Goal: Task Accomplishment & Management: Manage account settings

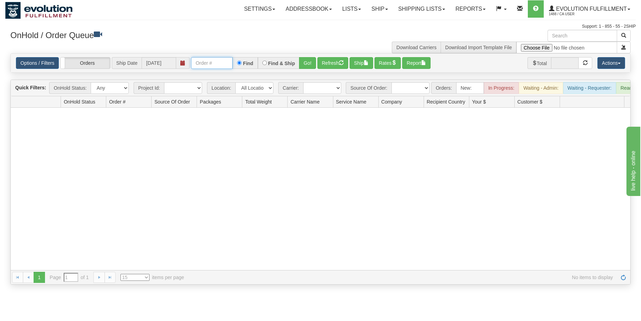
click at [213, 64] on input "text" at bounding box center [212, 63] width 42 height 12
click at [382, 11] on link "Ship" at bounding box center [379, 8] width 27 height 17
click at [373, 32] on span "OnHold / Order Queue" at bounding box center [361, 33] width 49 height 6
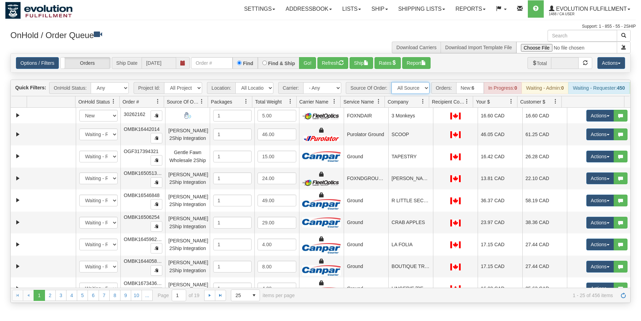
click at [391, 82] on select "All Sources AirBlaster 2Ship Integration Ambler Apparel 2Ship Integration BC [M…" at bounding box center [410, 88] width 38 height 12
select select "Tofino Towels 2Ship"
click option "Tofino Towels 2Ship" at bounding box center [0, 0] width 0 height 0
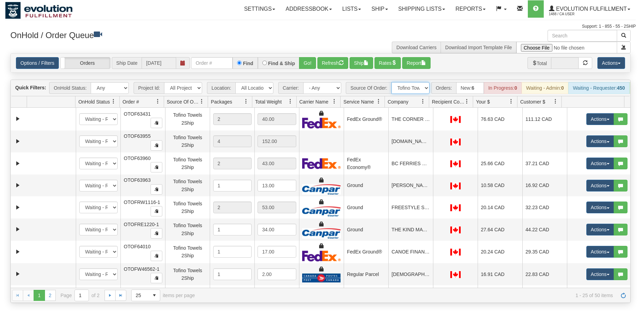
click at [423, 104] on span at bounding box center [423, 102] width 6 height 6
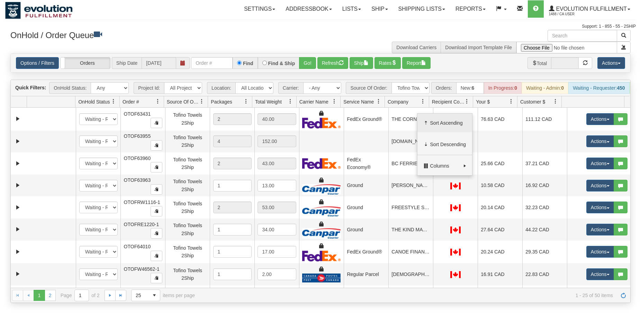
click at [441, 125] on span "Sort Ascending" at bounding box center [448, 122] width 36 height 7
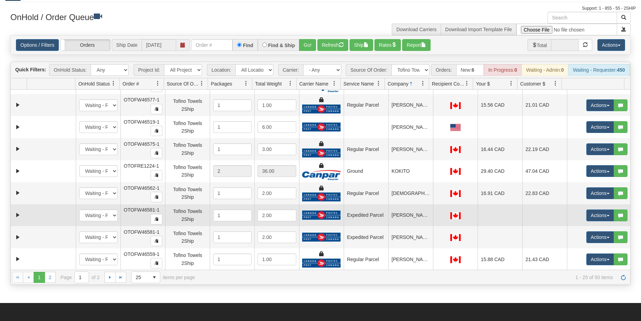
scroll to position [71, 0]
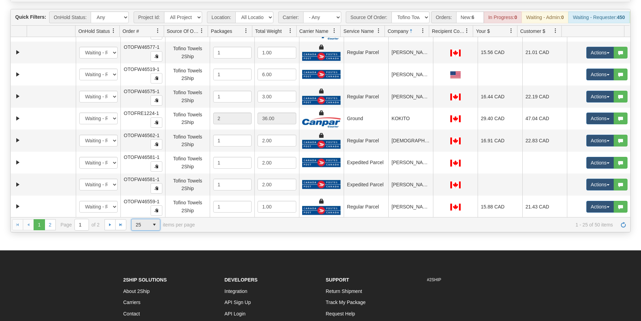
click at [147, 230] on span "25" at bounding box center [139, 224] width 17 height 11
click at [145, 268] on li "100" at bounding box center [145, 271] width 28 height 10
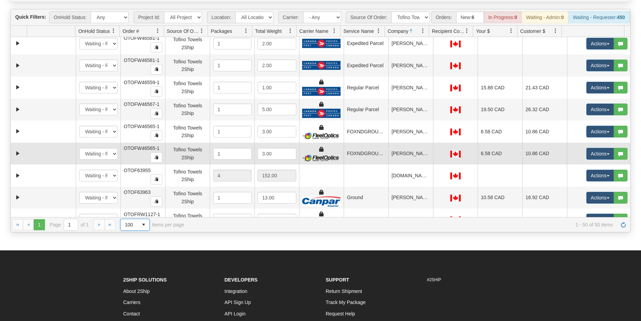
scroll to position [506, 0]
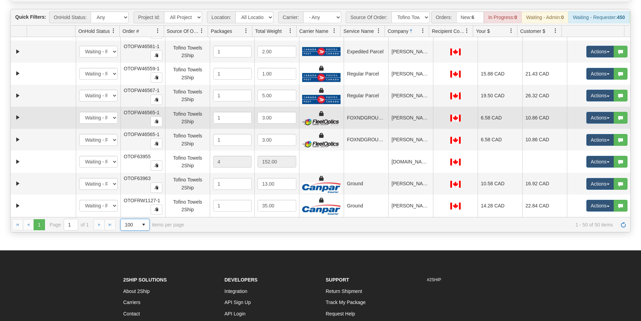
click at [367, 125] on td "FOXNDGROUND" at bounding box center [366, 118] width 45 height 22
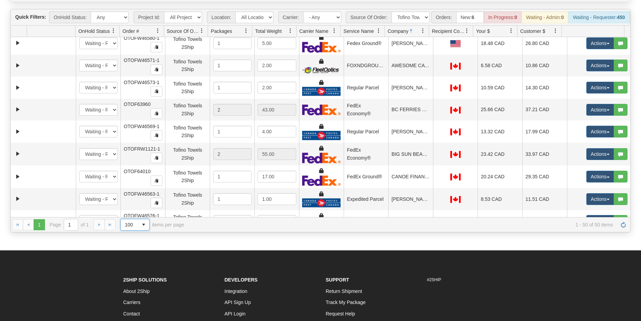
scroll to position [0, 0]
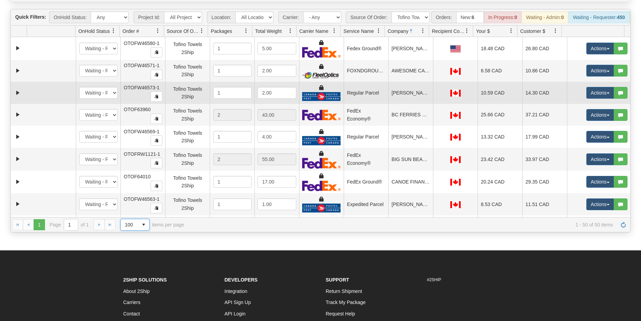
click at [401, 102] on td "[PERSON_NAME]" at bounding box center [410, 93] width 45 height 22
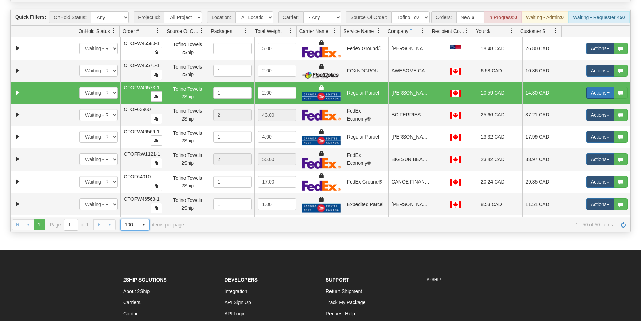
click at [602, 98] on button "Actions" at bounding box center [600, 93] width 28 height 12
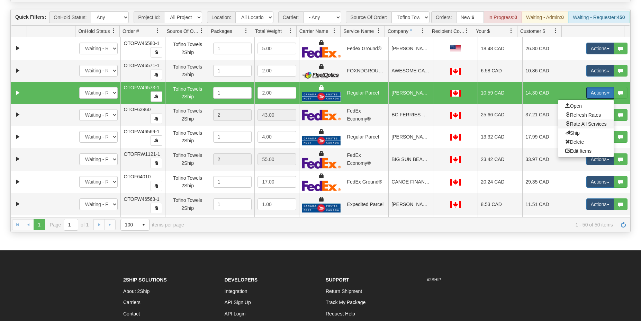
click at [575, 127] on span "Rate All Services" at bounding box center [586, 124] width 42 height 6
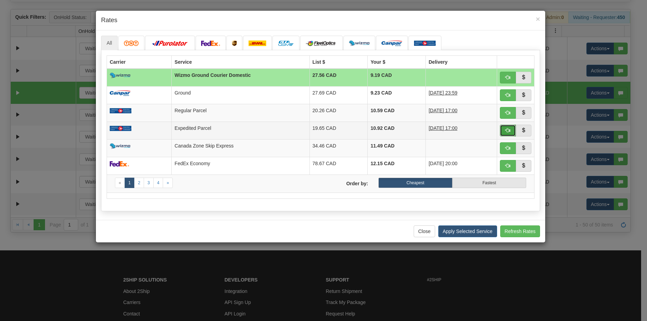
click at [505, 133] on button "button" at bounding box center [508, 131] width 16 height 12
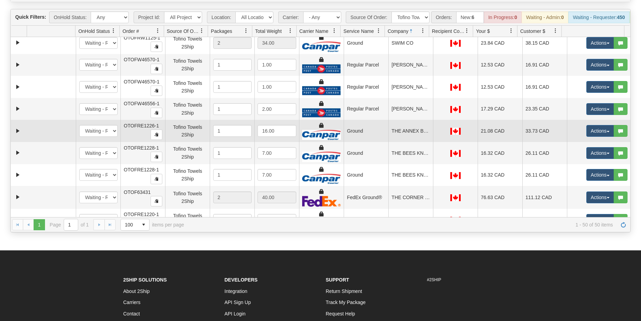
scroll to position [792, 0]
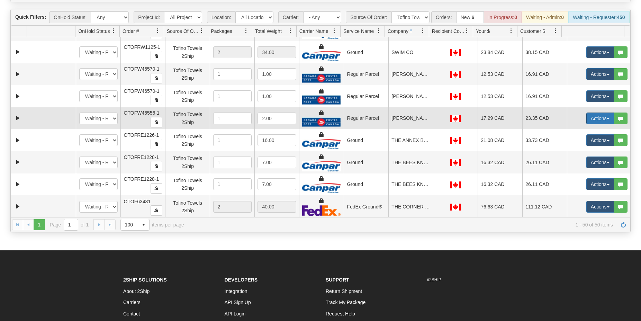
click at [598, 124] on button "Actions" at bounding box center [600, 118] width 28 height 12
click at [585, 143] on span "Refresh Rates" at bounding box center [583, 141] width 36 height 6
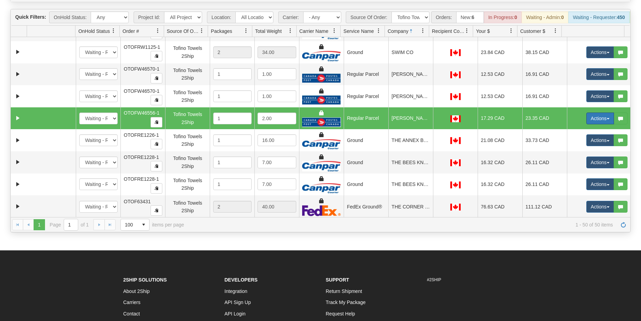
click at [597, 122] on button "Actions" at bounding box center [600, 118] width 28 height 12
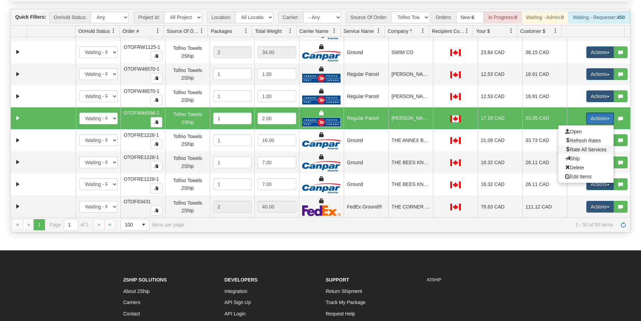
click at [574, 152] on span "Rate All Services" at bounding box center [586, 150] width 42 height 6
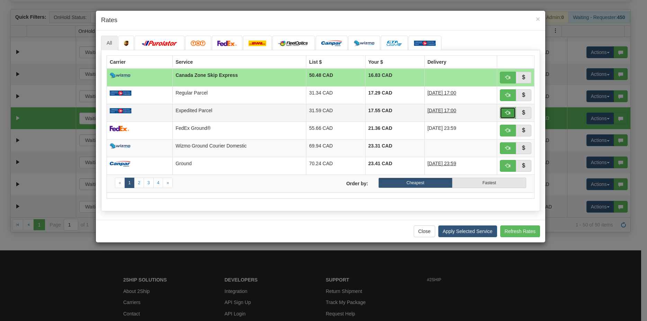
click at [507, 114] on span "button" at bounding box center [507, 112] width 5 height 5
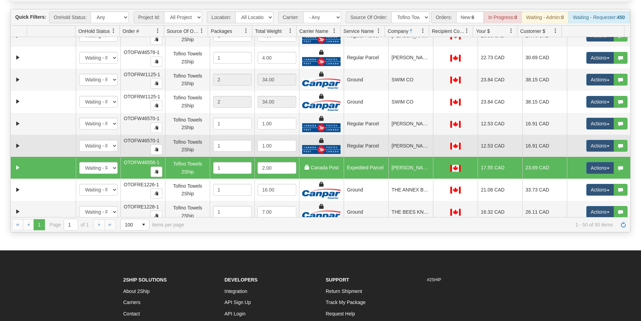
scroll to position [725, 0]
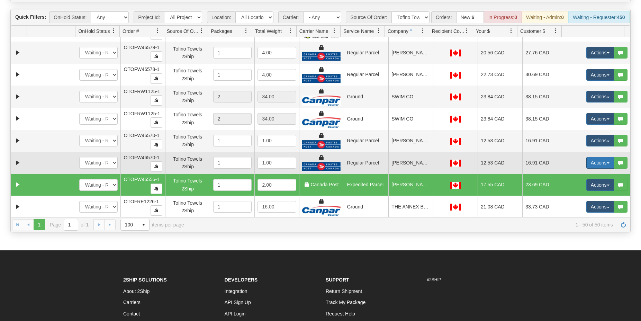
click at [600, 168] on button "Actions" at bounding box center [600, 163] width 28 height 12
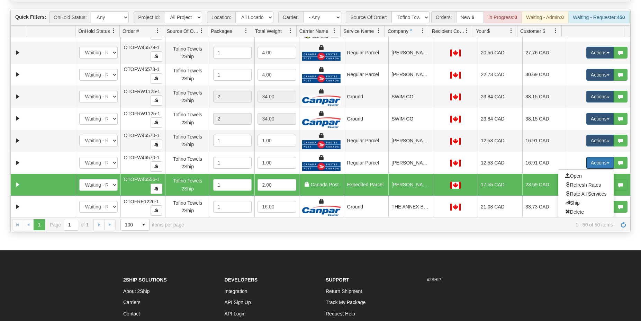
click at [407, 192] on td "[PERSON_NAME]" at bounding box center [410, 185] width 45 height 22
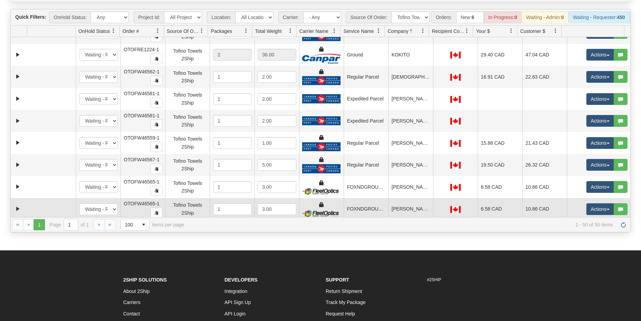
scroll to position [493, 0]
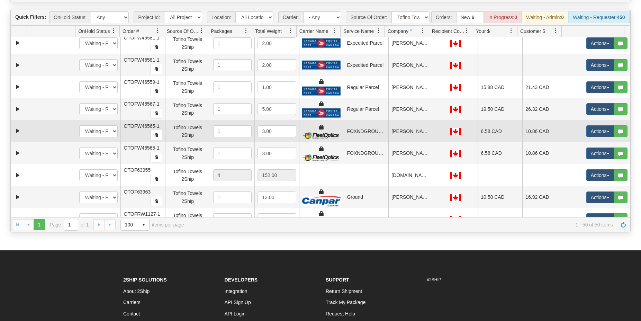
click at [401, 141] on td "[PERSON_NAME]" at bounding box center [410, 131] width 45 height 22
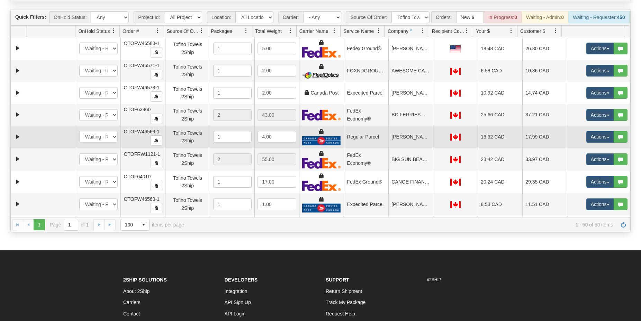
scroll to position [35, 0]
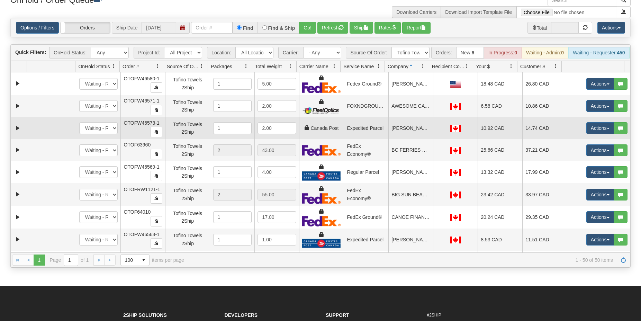
click at [408, 138] on td "[PERSON_NAME]" at bounding box center [410, 128] width 45 height 22
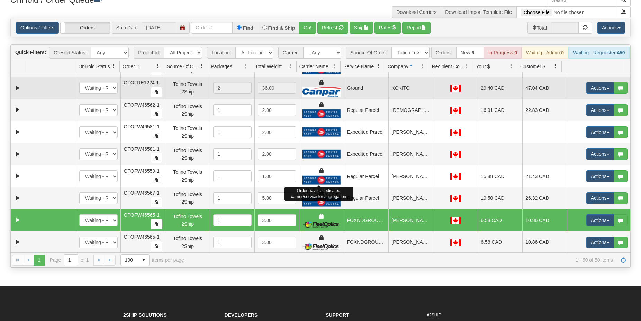
scroll to position [432, 0]
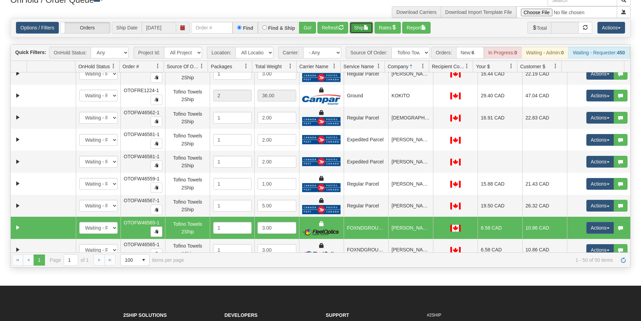
click at [362, 31] on button "Ship" at bounding box center [361, 28] width 24 height 12
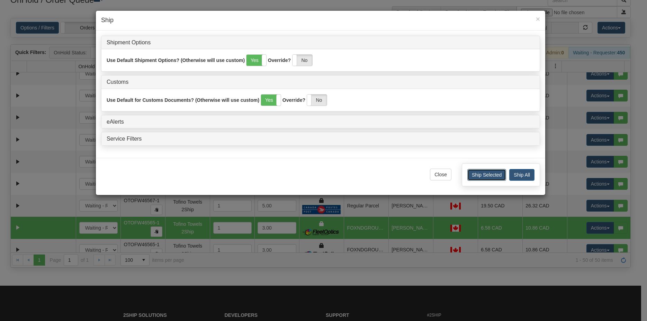
click at [481, 177] on button "Ship Selected" at bounding box center [486, 175] width 39 height 12
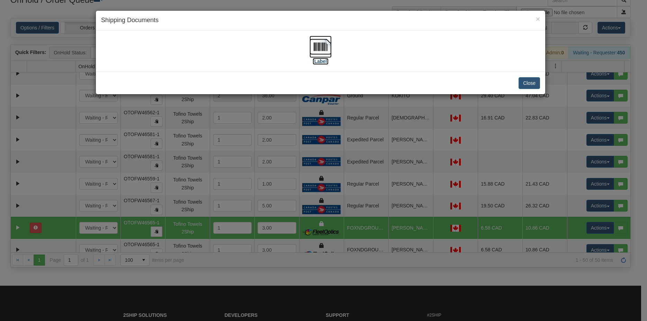
click at [326, 47] on img at bounding box center [320, 47] width 22 height 22
click at [532, 84] on button "Close" at bounding box center [528, 83] width 21 height 12
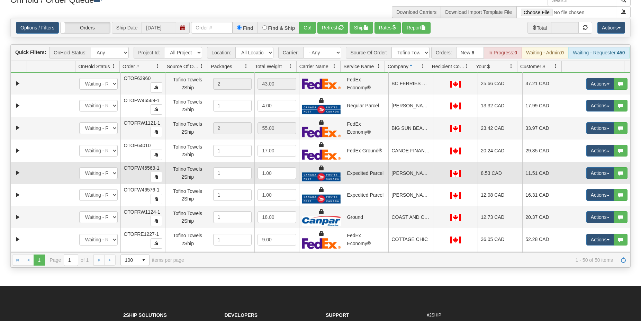
scroll to position [0, 0]
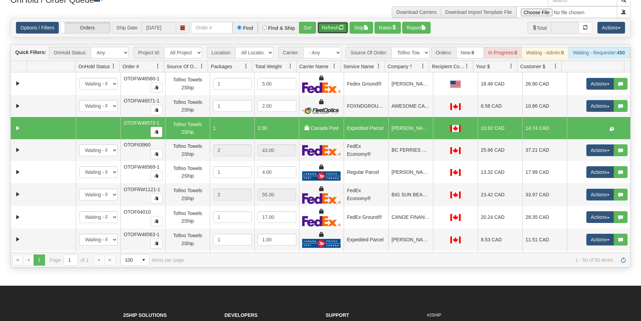
click at [332, 28] on button "Refresh" at bounding box center [332, 28] width 31 height 12
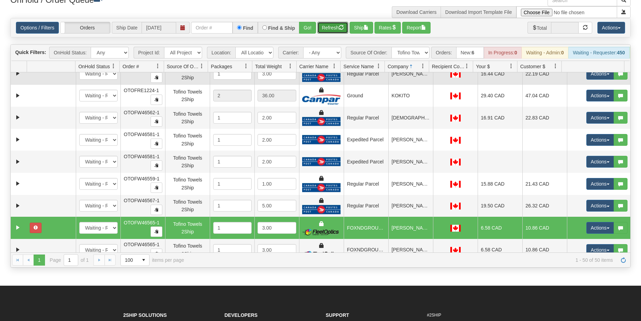
scroll to position [498, 0]
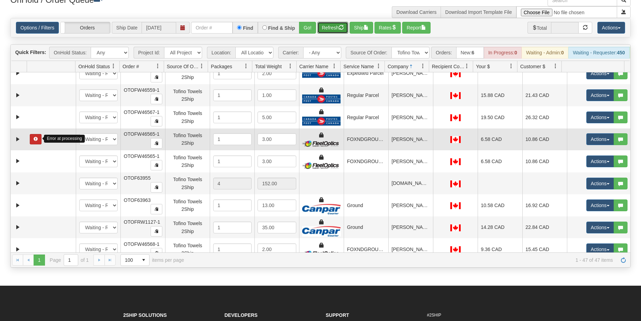
click at [37, 141] on span "button" at bounding box center [36, 139] width 4 height 4
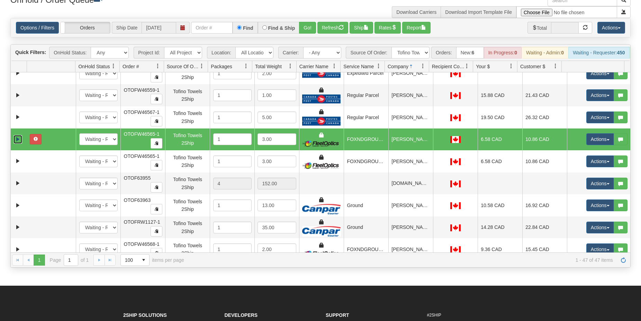
click at [15, 144] on link "Expand" at bounding box center [17, 139] width 9 height 9
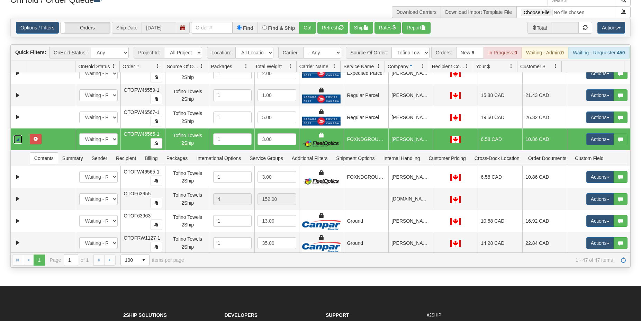
click at [20, 143] on link "Collapse" at bounding box center [17, 139] width 9 height 9
